Goal: Check status: Check status

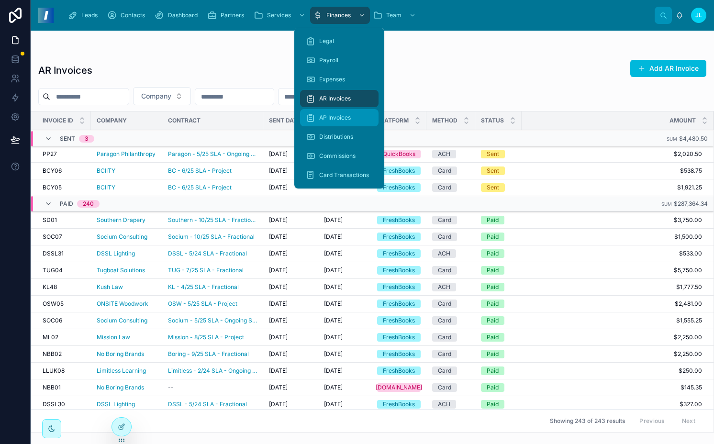
click at [345, 114] on span "AP Invoices" at bounding box center [335, 118] width 32 height 8
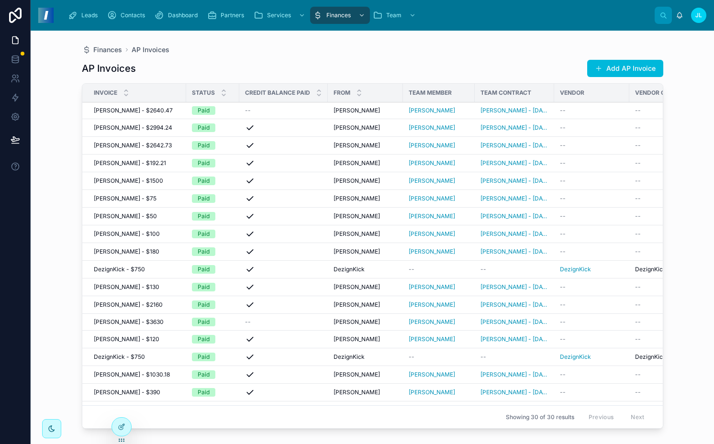
click at [259, 111] on div "--" at bounding box center [283, 111] width 77 height 8
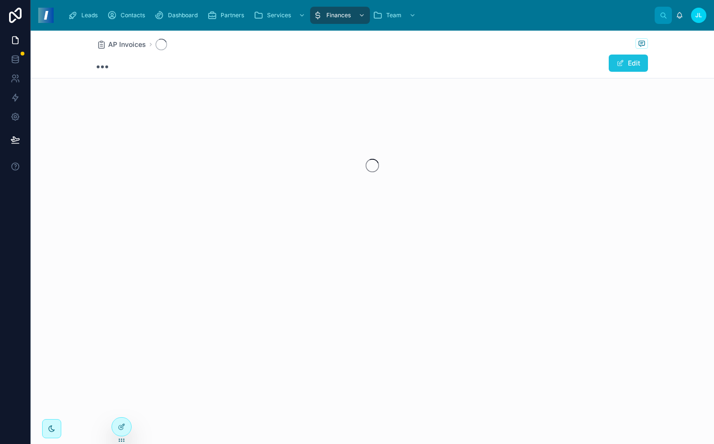
click at [622, 67] on span at bounding box center [621, 63] width 8 height 8
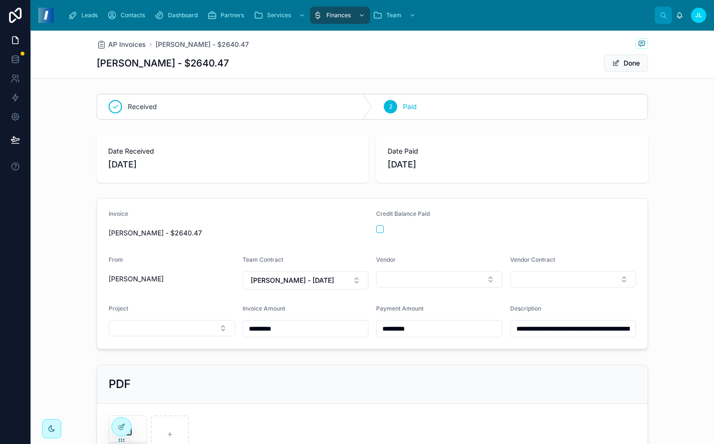
click at [380, 234] on div "Credit Balance Paid" at bounding box center [506, 225] width 260 height 31
click at [381, 229] on button "button" at bounding box center [380, 230] width 8 height 8
click at [662, 56] on div "AP Invoices Graham Cepica - $2640.47 Graham Cepica - $2640.47 Done" at bounding box center [373, 55] width 684 height 48
click at [631, 52] on div "AP Invoices Graham Cepica - $2640.47 Graham Cepica - $2640.47 Done" at bounding box center [373, 54] width 552 height 47
click at [645, 40] on icon at bounding box center [642, 44] width 8 height 8
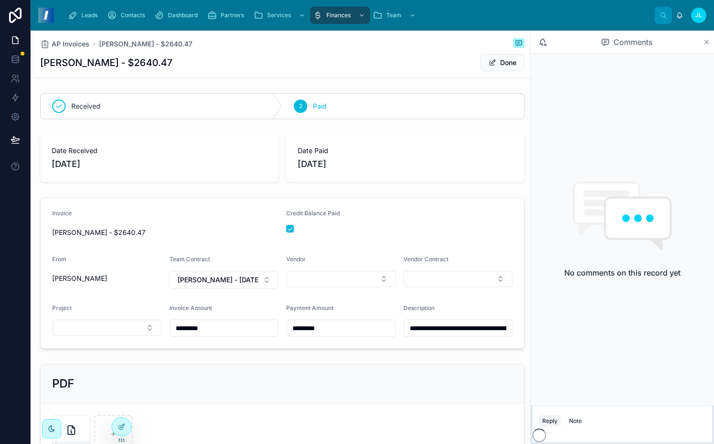
click at [706, 43] on icon at bounding box center [706, 42] width 7 height 8
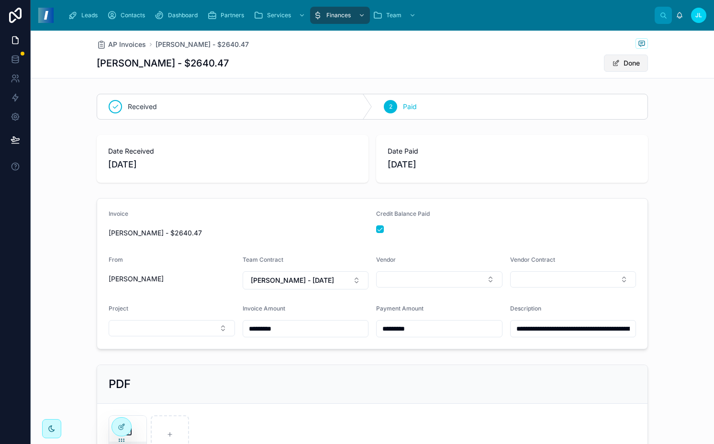
click at [628, 66] on button "Done" at bounding box center [626, 63] width 44 height 17
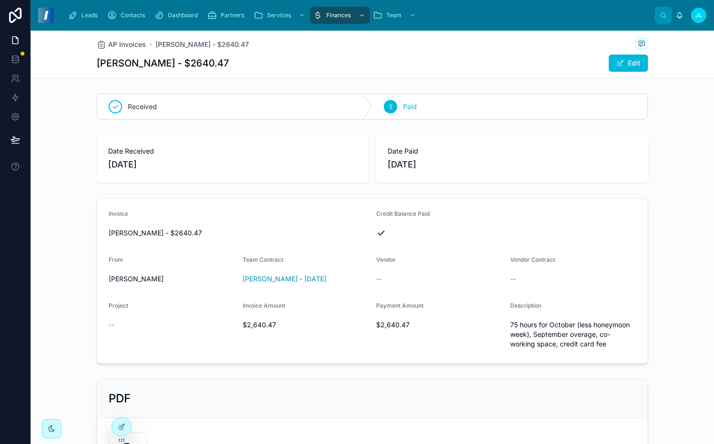
click at [516, 90] on div "Received 2 Paid" at bounding box center [373, 107] width 684 height 34
click at [347, 19] on div "Finances" at bounding box center [340, 15] width 54 height 15
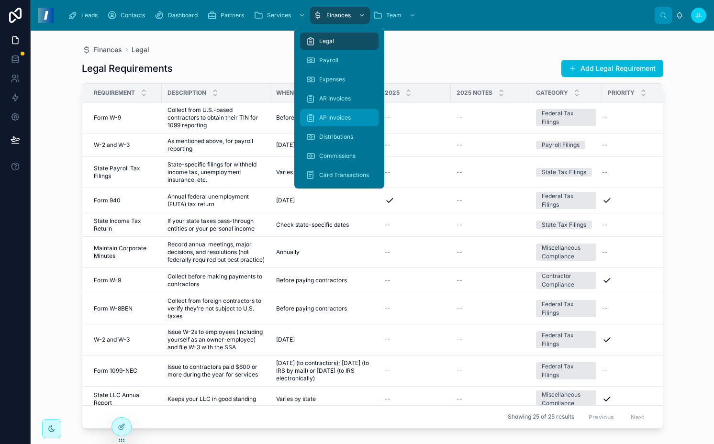
click at [333, 120] on span "AP Invoices" at bounding box center [335, 118] width 32 height 8
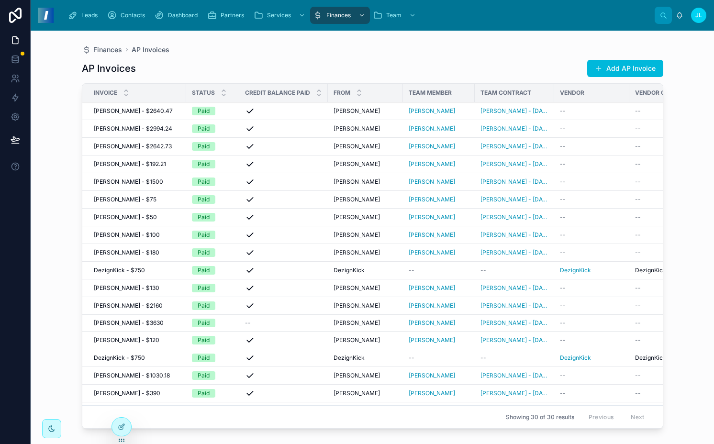
click at [256, 67] on div "AP Invoices Add AP Invoice" at bounding box center [373, 68] width 582 height 18
